Goal: Use online tool/utility: Utilize a website feature to perform a specific function

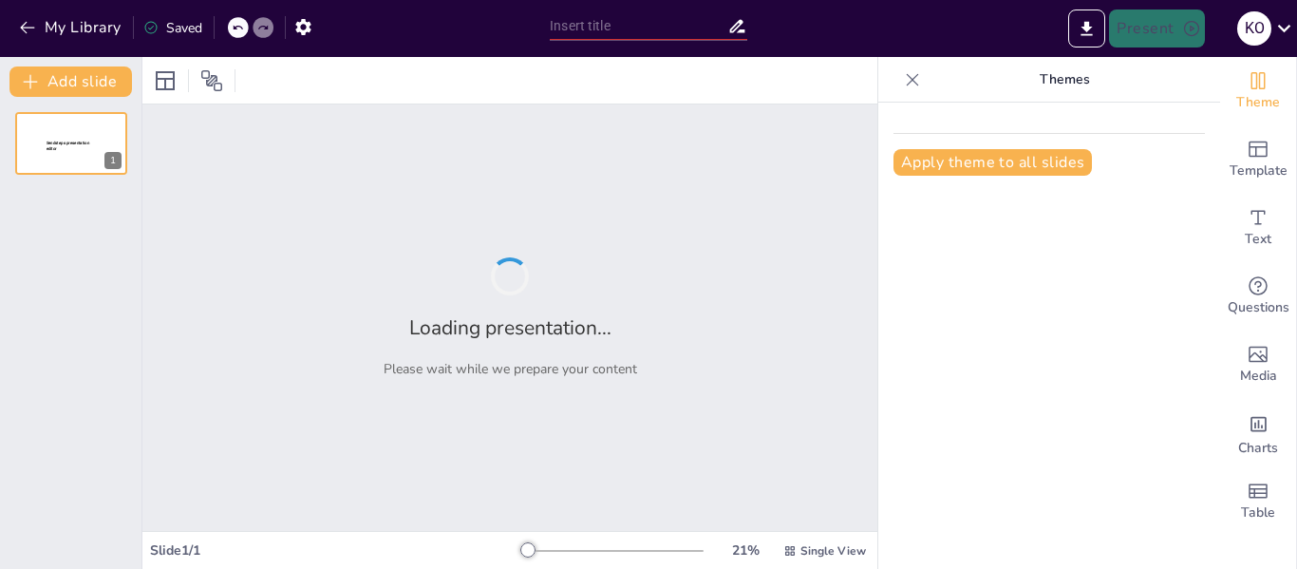
type input "Modernismo: Transformación de la Poesía a Fines del Siglo XIX y Comienzos del XX"
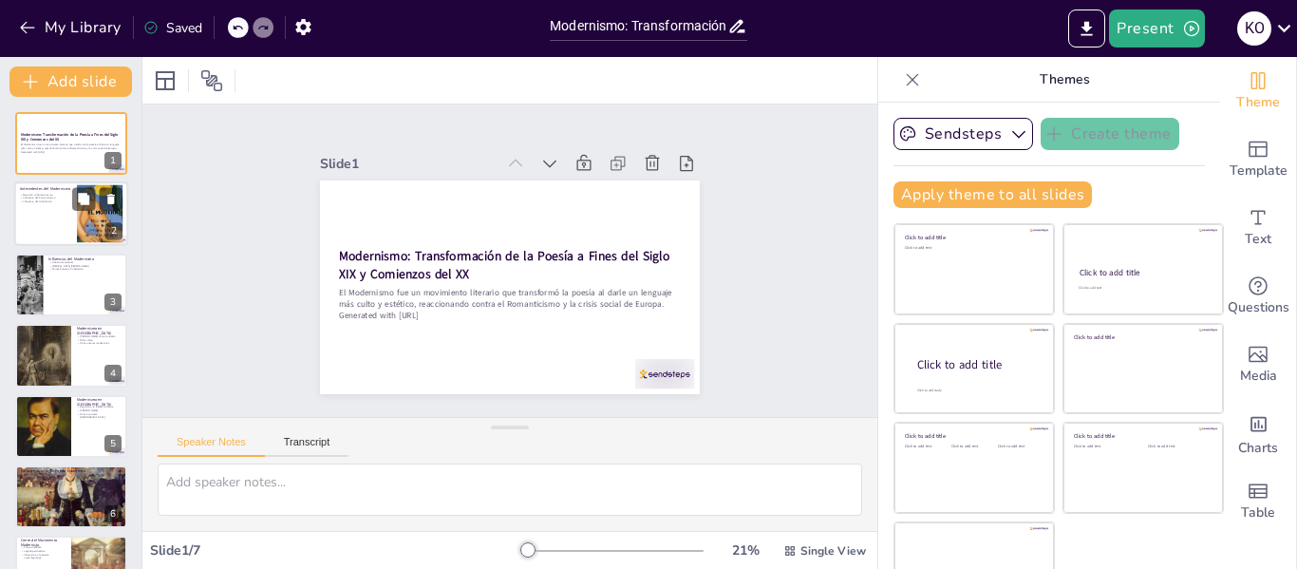
click at [88, 216] on div at bounding box center [99, 214] width 77 height 58
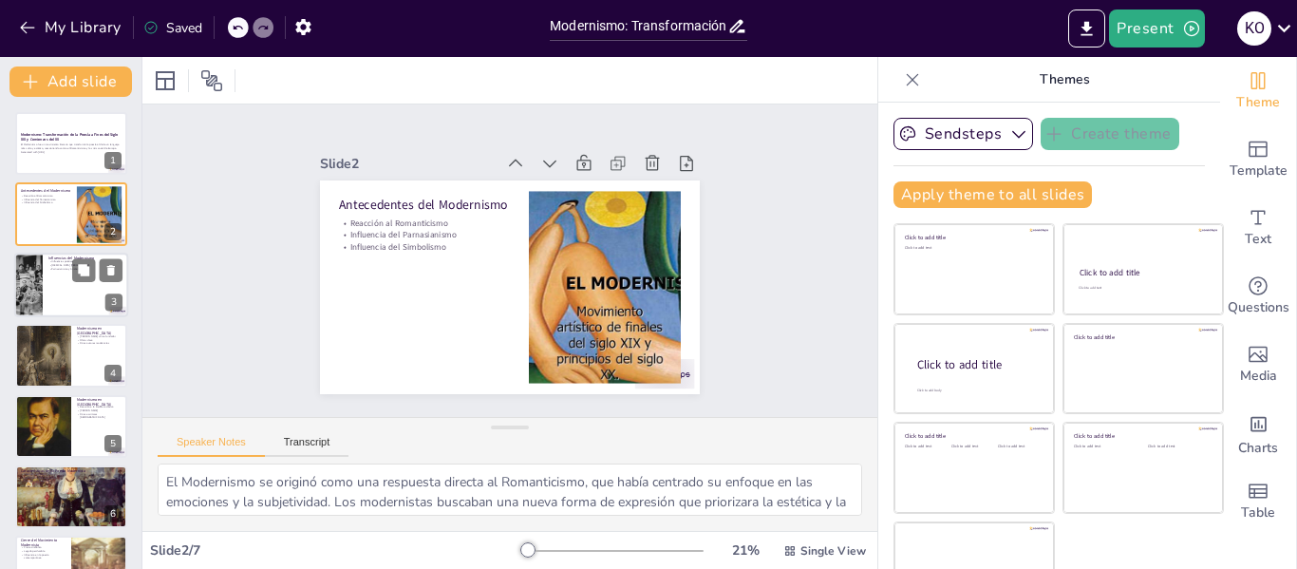
click at [50, 300] on div at bounding box center [71, 285] width 114 height 65
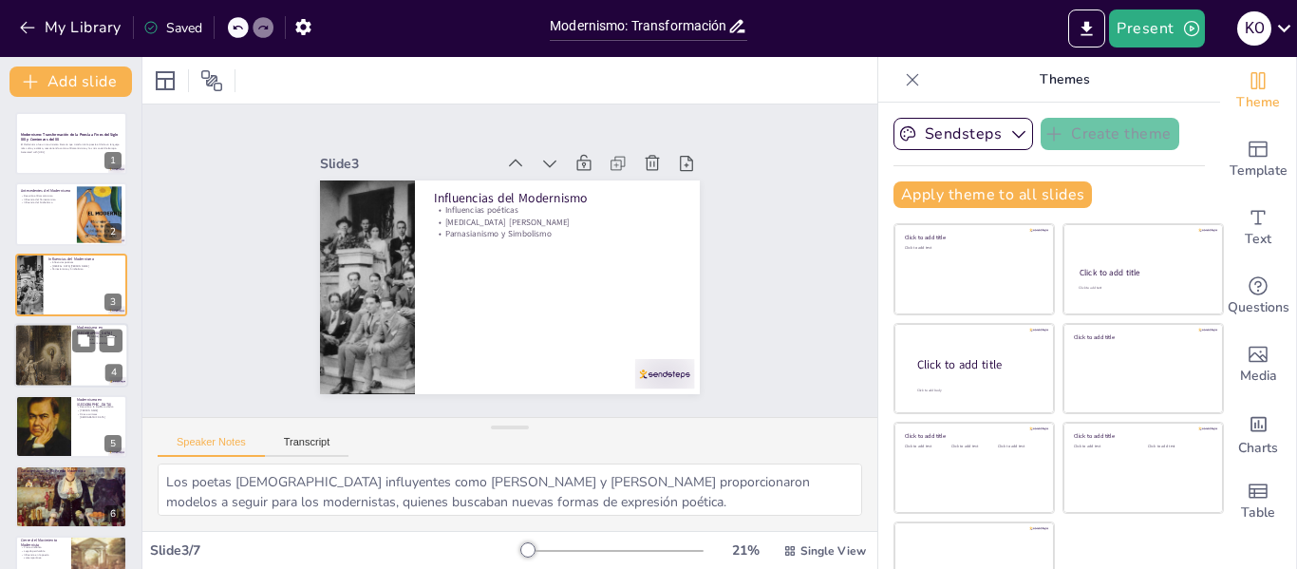
click at [60, 339] on div at bounding box center [42, 355] width 57 height 85
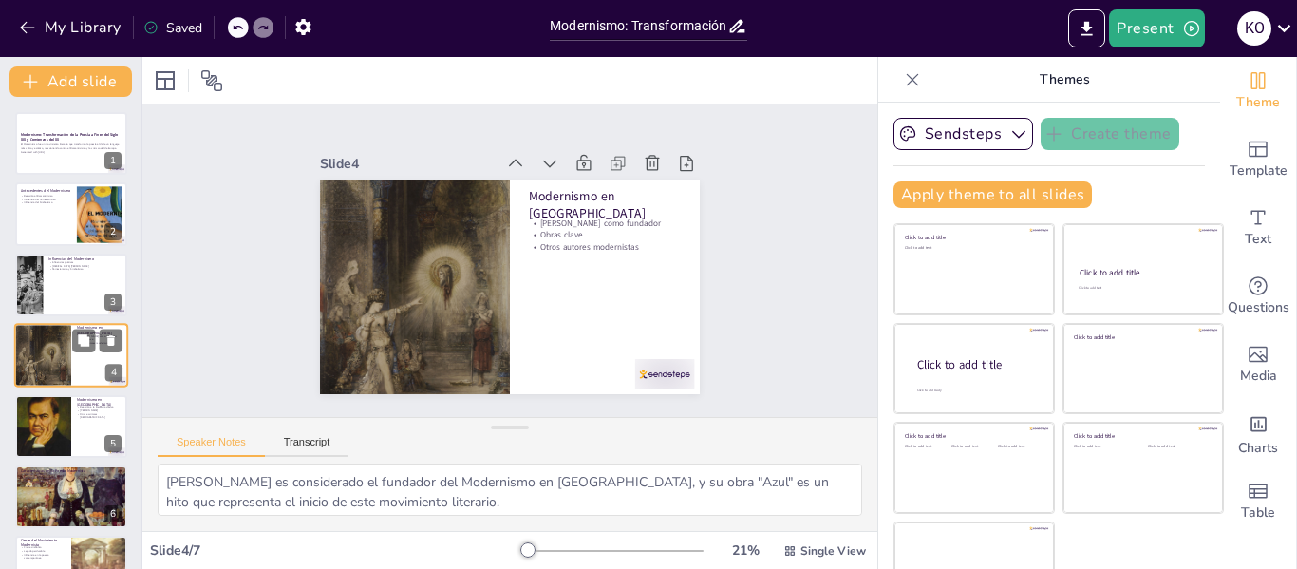
scroll to position [23, 0]
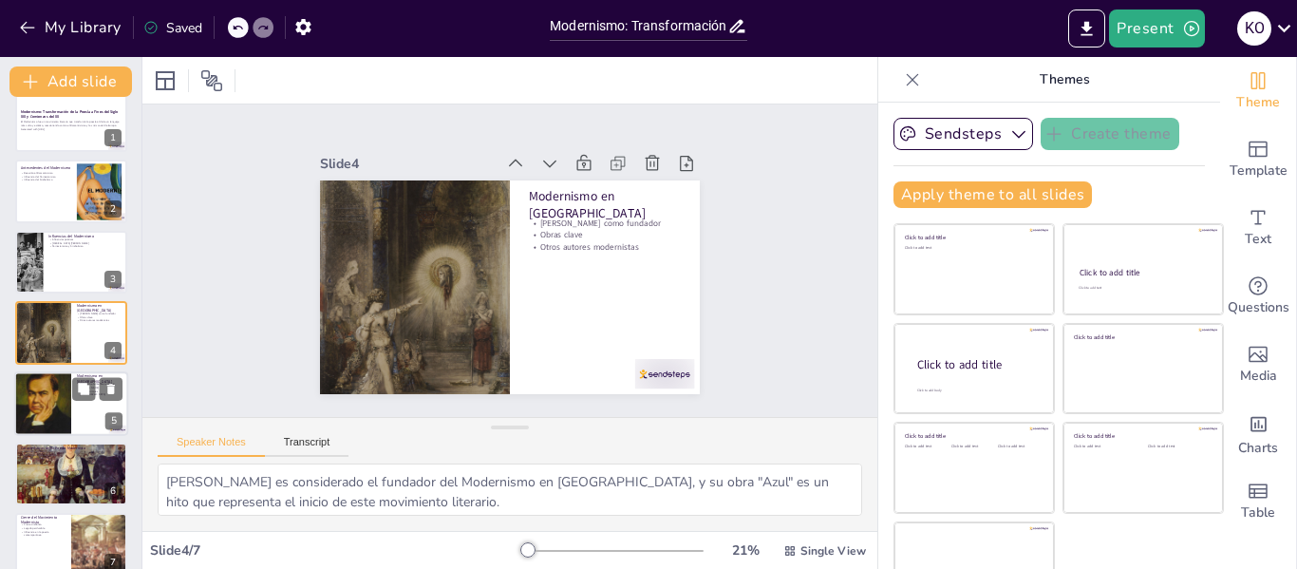
click at [58, 404] on div at bounding box center [42, 403] width 57 height 77
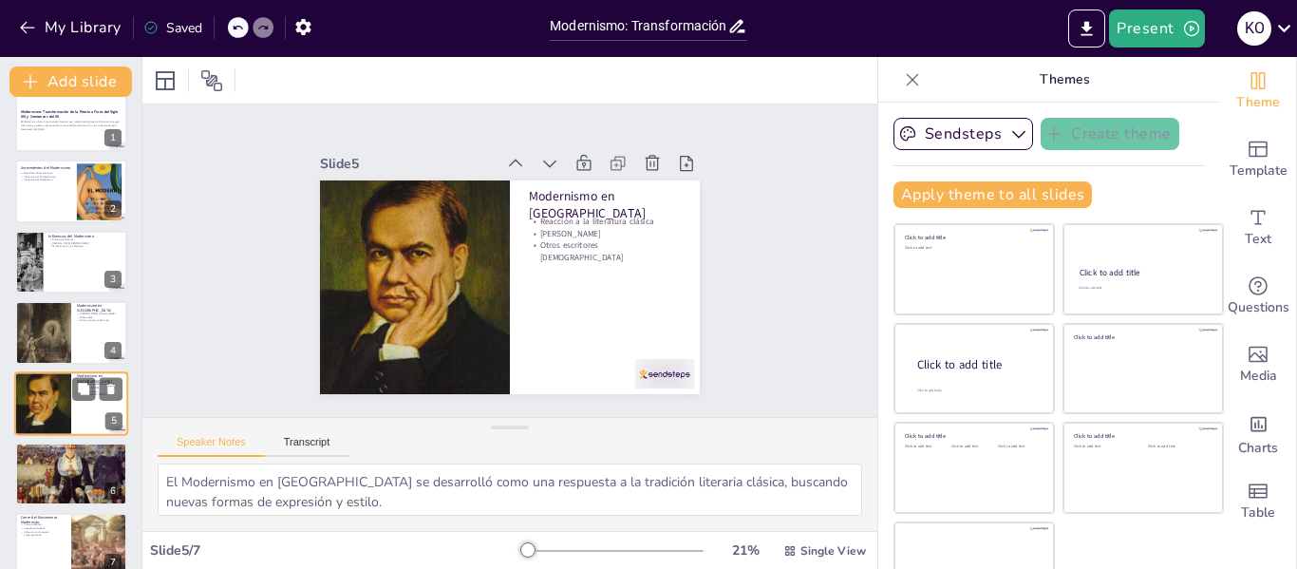
scroll to position [46, 0]
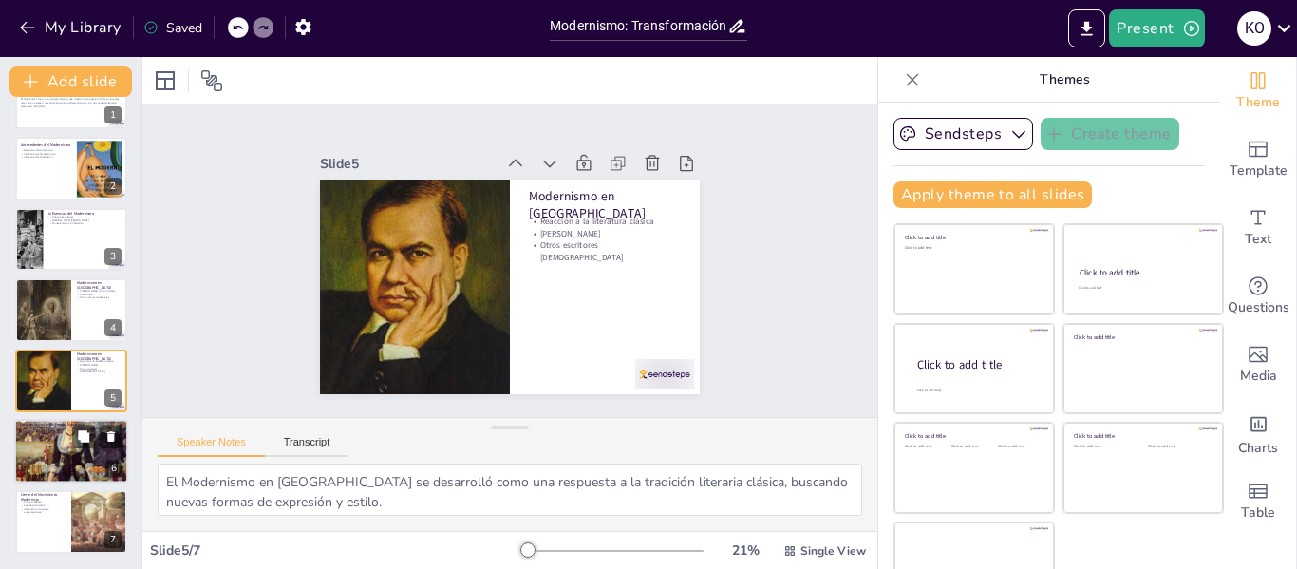
click at [61, 433] on p "Rechazo a la imitación" at bounding box center [71, 435] width 103 height 4
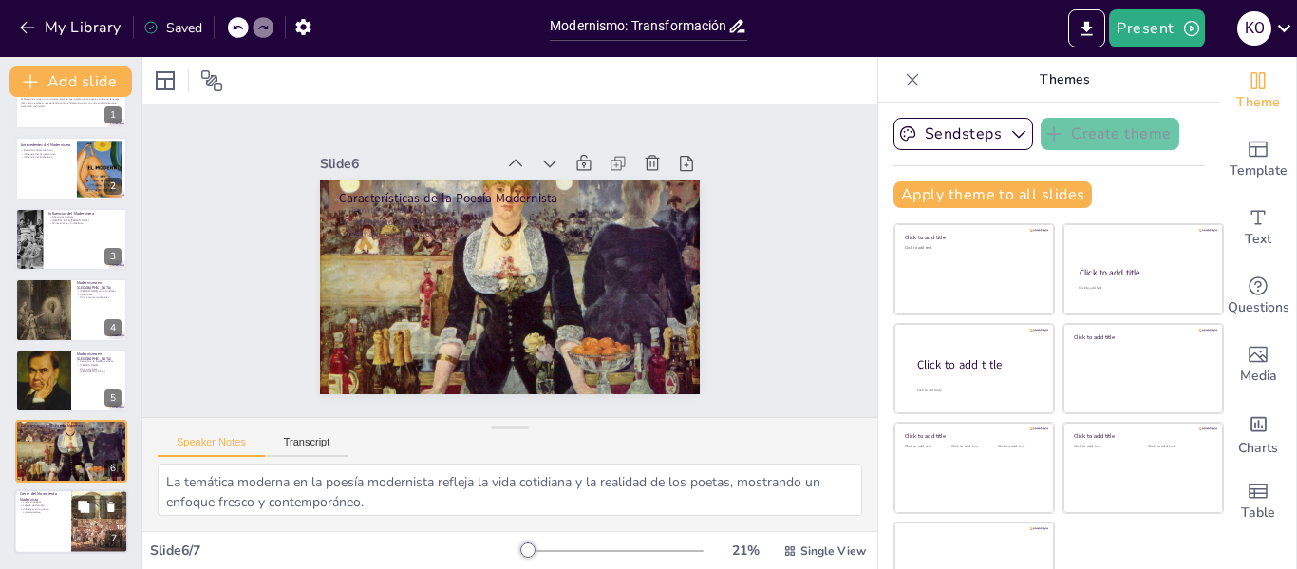
click at [57, 496] on p "Cierre del Movimiento Modernista" at bounding box center [43, 497] width 46 height 10
type textarea "La muerte de [PERSON_NAME] simboliza el fin de una era en la poesía modernista,…"
